Goal: Task Accomplishment & Management: Use online tool/utility

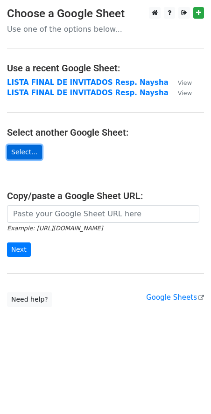
click at [21, 154] on link "Select..." at bounding box center [24, 152] width 35 height 14
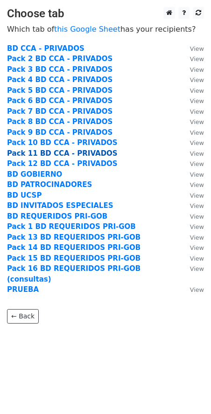
click at [32, 151] on strong "Pack 11 BD CCA - PRIVADOS" at bounding box center [62, 153] width 111 height 8
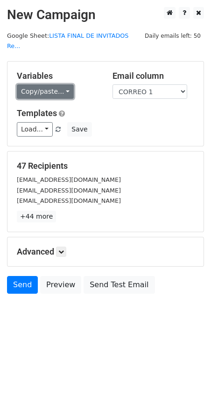
click at [58, 84] on link "Copy/paste..." at bounding box center [45, 91] width 57 height 14
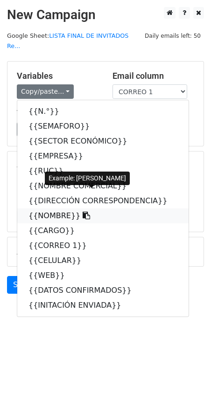
click at [52, 209] on link "{{NOMBRE}}" at bounding box center [102, 216] width 171 height 15
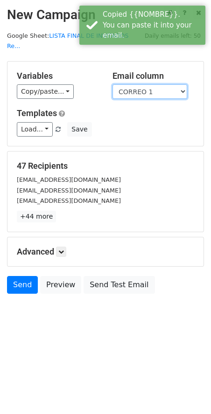
click at [147, 84] on select "N.° SEMAFORO SECTOR ECONÓMICO EMPRESA RUC NOMBRE COMERCIAL DIRECCIÓN CORRESPOND…" at bounding box center [149, 91] width 75 height 14
click at [112, 84] on select "N.° SEMAFORO SECTOR ECONÓMICO EMPRESA RUC NOMBRE COMERCIAL DIRECCIÓN CORRESPOND…" at bounding box center [149, 91] width 75 height 14
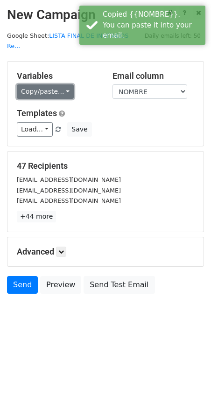
click at [47, 84] on link "Copy/paste..." at bounding box center [45, 91] width 57 height 14
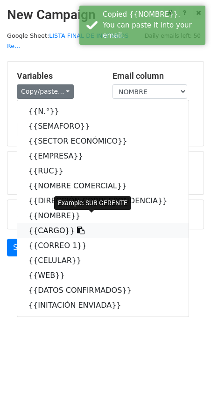
click at [79, 224] on link "{{CARGO}}" at bounding box center [102, 231] width 171 height 15
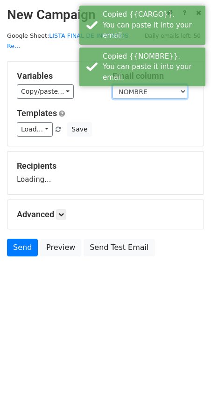
click at [138, 84] on select "N.° SEMAFORO SECTOR ECONÓMICO EMPRESA RUC NOMBRE COMERCIAL DIRECCIÓN CORRESPOND…" at bounding box center [149, 91] width 75 height 14
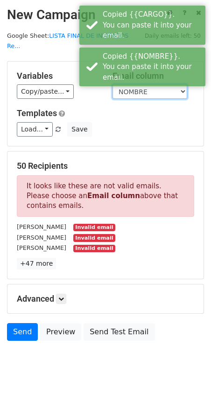
click at [112, 84] on select "N.° SEMAFORO SECTOR ECONÓMICO EMPRESA RUC NOMBRE COMERCIAL DIRECCIÓN CORRESPOND…" at bounding box center [149, 91] width 75 height 14
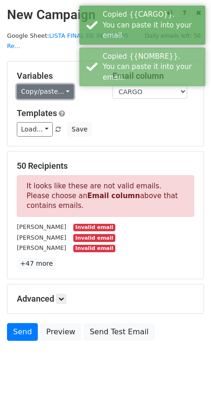
click at [44, 88] on link "Copy/paste..." at bounding box center [45, 91] width 57 height 14
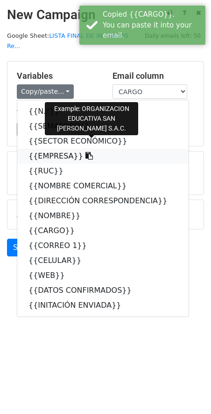
click at [49, 149] on link "{{EMPRESA}}" at bounding box center [102, 156] width 171 height 15
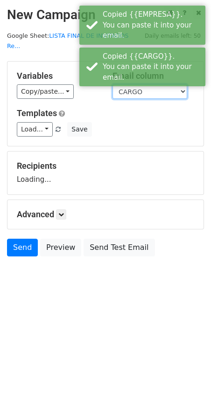
click at [140, 84] on select "N.° SEMAFORO SECTOR ECONÓMICO EMPRESA RUC NOMBRE COMERCIAL DIRECCIÓN CORRESPOND…" at bounding box center [149, 91] width 75 height 14
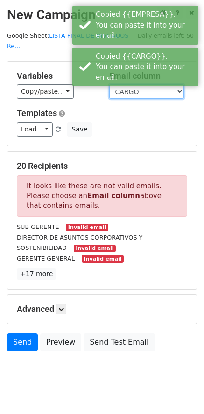
click at [109, 84] on select "N.° SEMAFORO SECTOR ECONÓMICO EMPRESA RUC NOMBRE COMERCIAL DIRECCIÓN CORRESPOND…" at bounding box center [146, 91] width 75 height 14
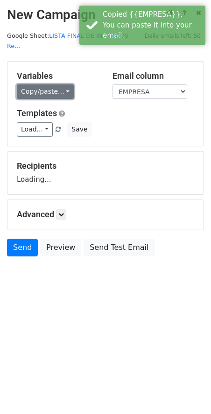
click at [30, 87] on link "Copy/paste..." at bounding box center [45, 91] width 57 height 14
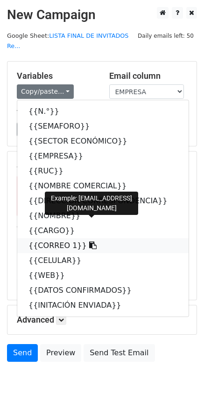
click at [51, 241] on link "{{CORREO 1}}" at bounding box center [102, 245] width 171 height 15
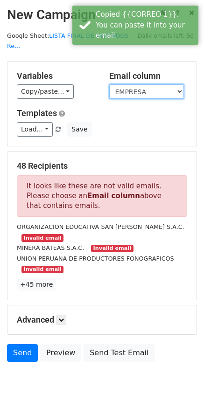
click at [133, 84] on select "N.° SEMAFORO SECTOR ECONÓMICO EMPRESA RUC NOMBRE COMERCIAL DIRECCIÓN CORRESPOND…" at bounding box center [146, 91] width 75 height 14
select select "CORREO 1"
click at [109, 84] on select "N.° SEMAFORO SECTOR ECONÓMICO EMPRESA RUC NOMBRE COMERCIAL DIRECCIÓN CORRESPOND…" at bounding box center [146, 91] width 75 height 14
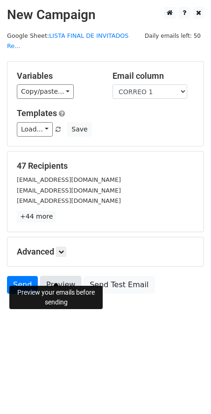
click at [56, 276] on link "Preview" at bounding box center [60, 285] width 41 height 18
click at [63, 276] on link "Preview" at bounding box center [60, 285] width 41 height 18
